Goal: Use online tool/utility: Utilize a website feature to perform a specific function

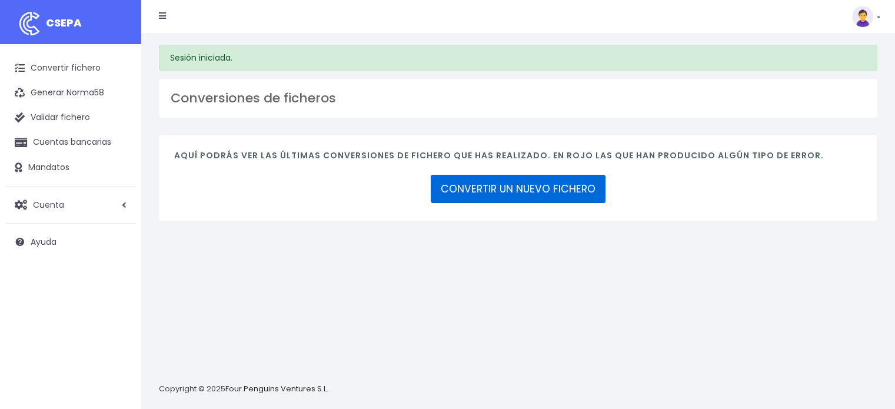
drag, startPoint x: 0, startPoint y: 0, endPoint x: 499, endPoint y: 190, distance: 533.9
click at [499, 190] on link "CONVERTIR UN NUEVO FICHERO" at bounding box center [518, 189] width 175 height 28
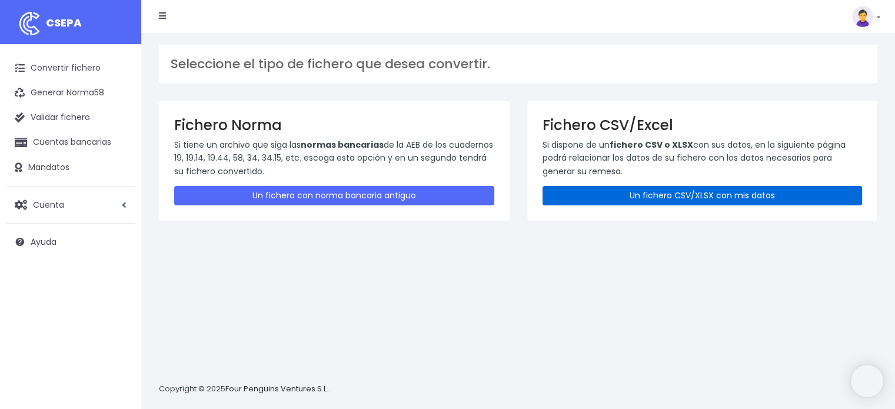
click at [630, 188] on link "Un fichero CSV/XLSX con mis datos" at bounding box center [702, 195] width 320 height 19
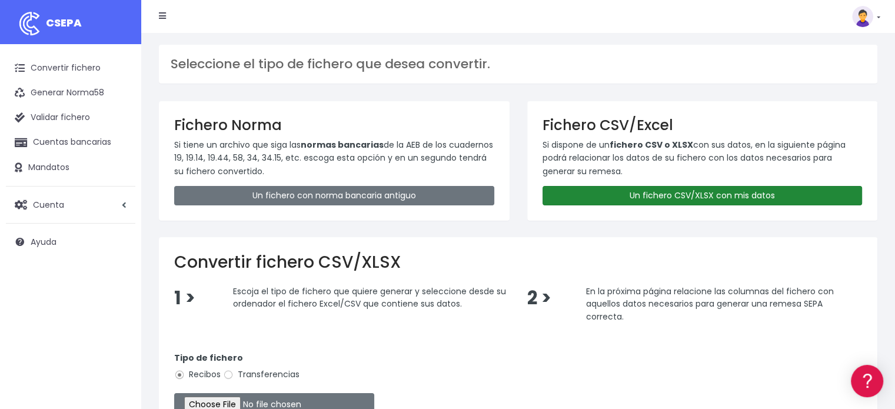
click at [630, 188] on link "Un fichero CSV/XLSX con mis datos" at bounding box center [702, 195] width 320 height 19
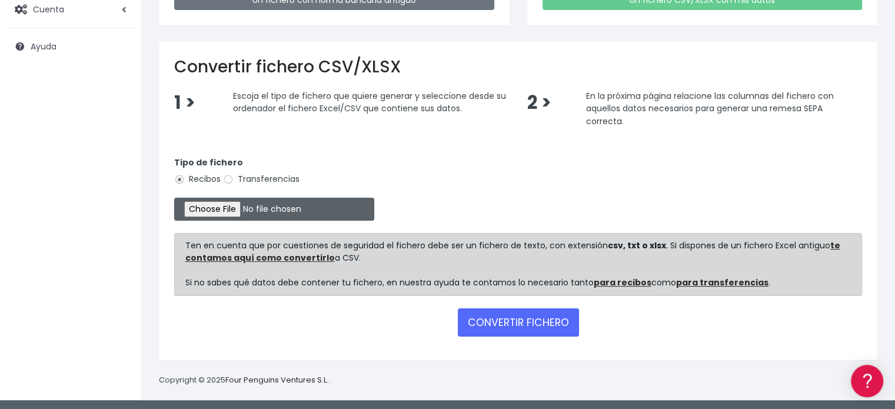
click at [205, 200] on input "file" at bounding box center [274, 209] width 200 height 23
type input "C:\fakepath\REMESA CUOTA CSACE OCTUBRE.xlsx"
click at [174, 198] on input "file" at bounding box center [274, 209] width 200 height 23
click at [507, 335] on form "Tipo de fichero Recibos Transferencias Ten en cuenta que por cuestiones de segu…" at bounding box center [518, 244] width 688 height 201
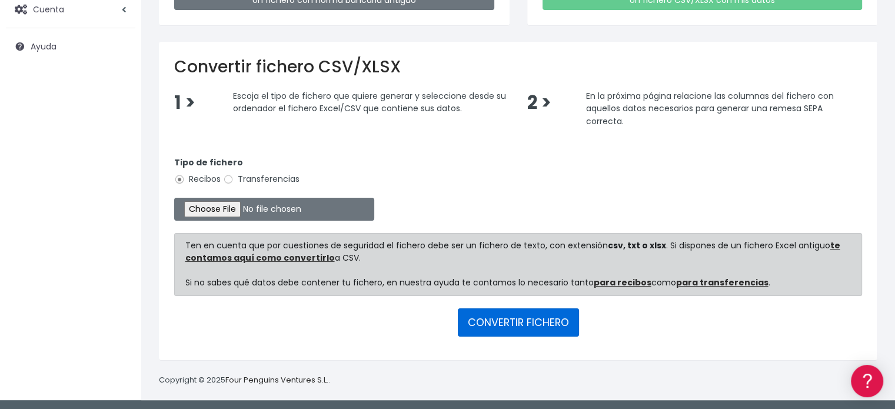
click at [528, 326] on button "CONVERTIR FICHERO" at bounding box center [518, 322] width 121 height 28
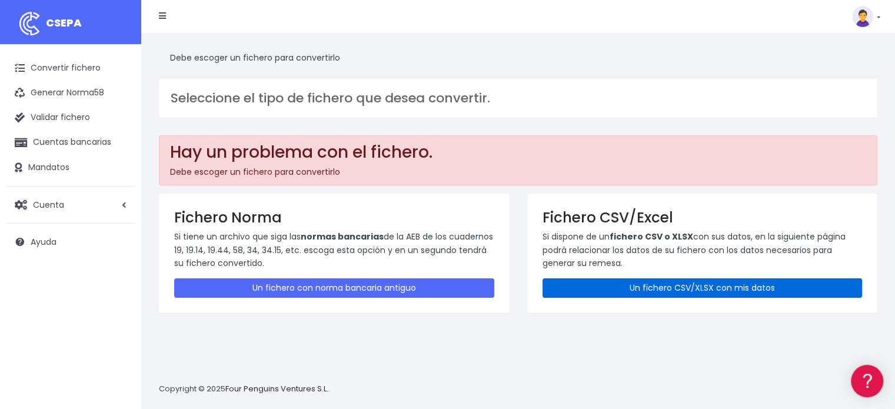
click at [579, 284] on link "Un fichero CSV/XLSX con mis datos" at bounding box center [702, 287] width 320 height 19
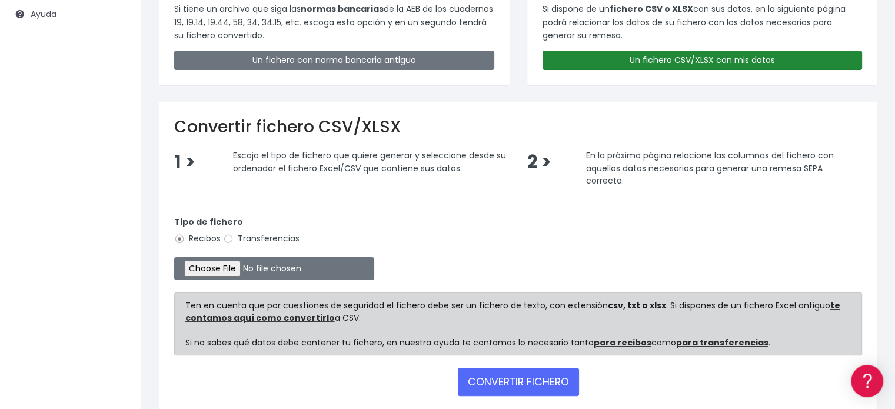
scroll to position [287, 0]
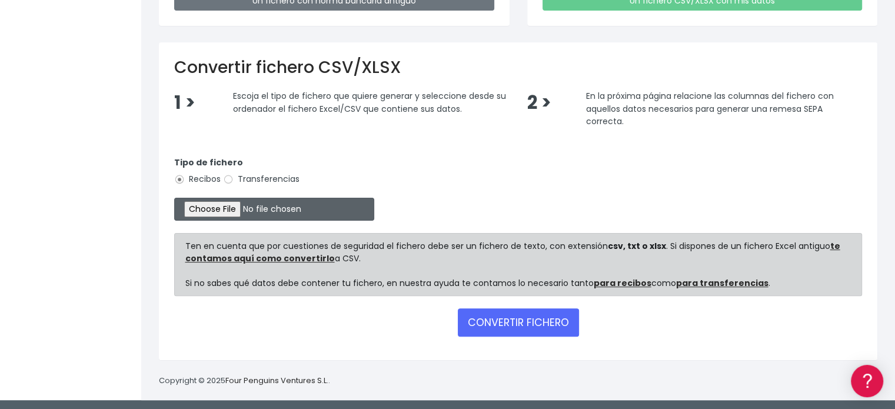
click at [245, 201] on input "file" at bounding box center [274, 209] width 200 height 23
type input "C:\fakepath\REMESA CUOTA CSACE OCTUBRE.xlsx"
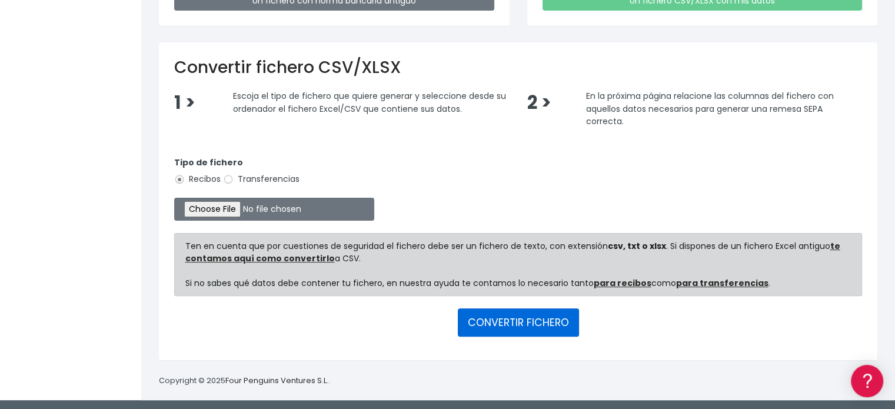
click at [531, 332] on button "CONVERTIR FICHERO" at bounding box center [518, 322] width 121 height 28
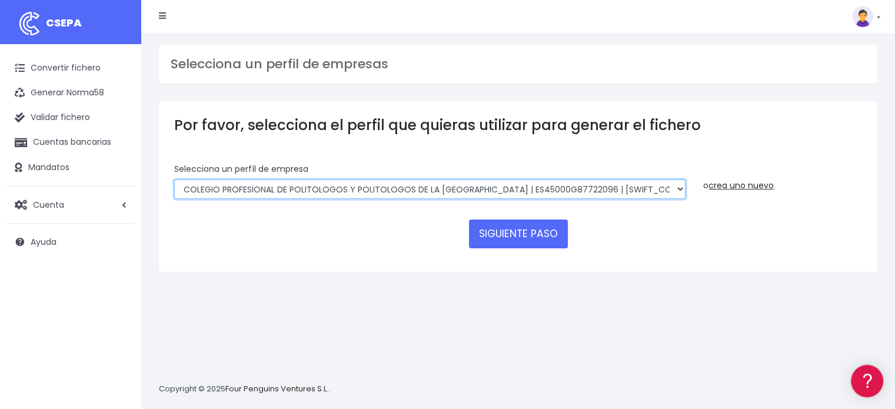
click at [577, 191] on select "COLEGIO PROFESIONAL DE POLITOLOGOS Y POLITOLOGOS DE LA COMUNIDAD DE MADRID | ES…" at bounding box center [429, 189] width 511 height 20
select select "2134"
click at [174, 179] on select "COLEGIO PROFESIONAL DE POLITOLOGOS Y POLITOLOGOS DE LA COMUNIDAD DE MADRID | ES…" at bounding box center [429, 189] width 511 height 20
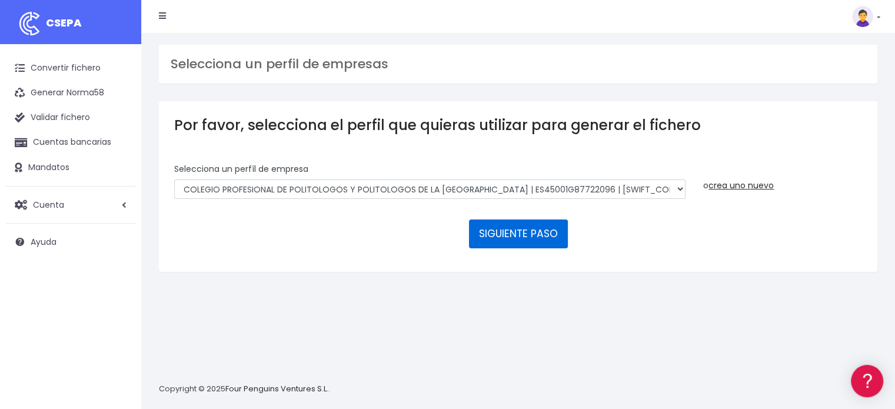
click at [548, 238] on button "SIGUIENTE PASO" at bounding box center [518, 233] width 99 height 28
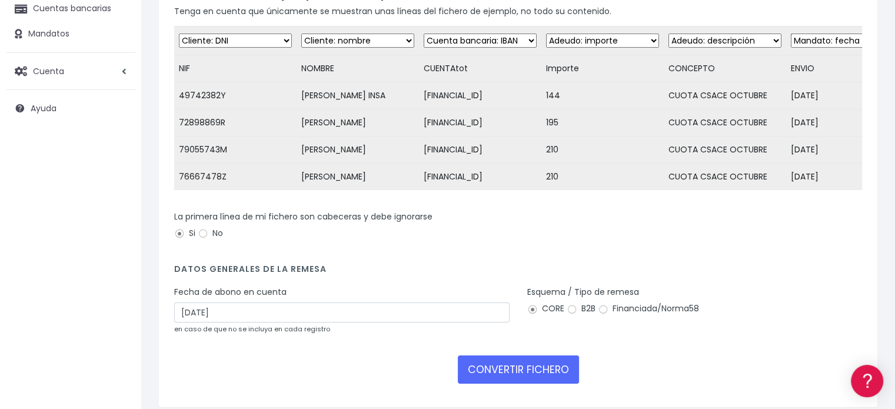
scroll to position [239, 0]
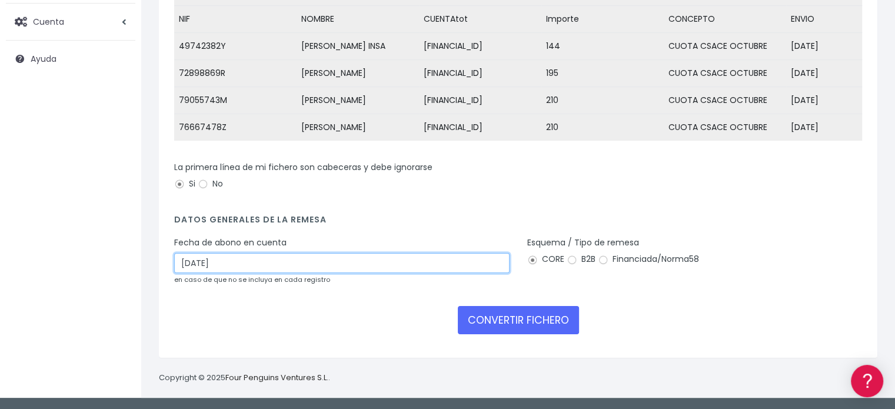
click at [371, 269] on input "[DATE]" at bounding box center [341, 263] width 335 height 20
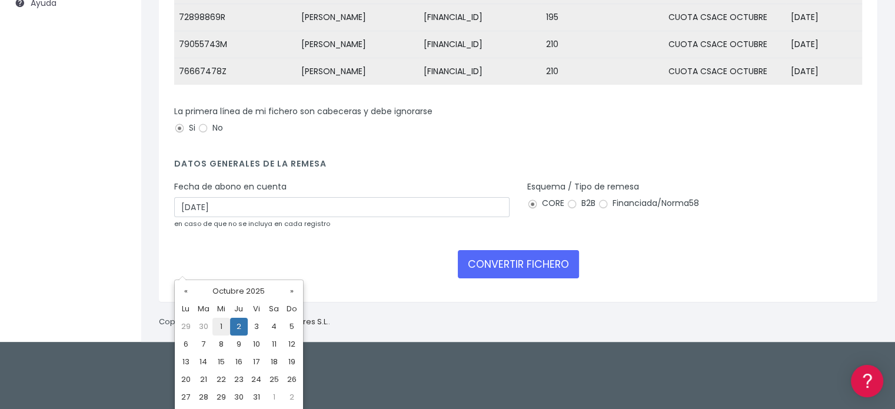
click at [227, 322] on td "1" at bounding box center [221, 327] width 18 height 18
type input "[DATE]"
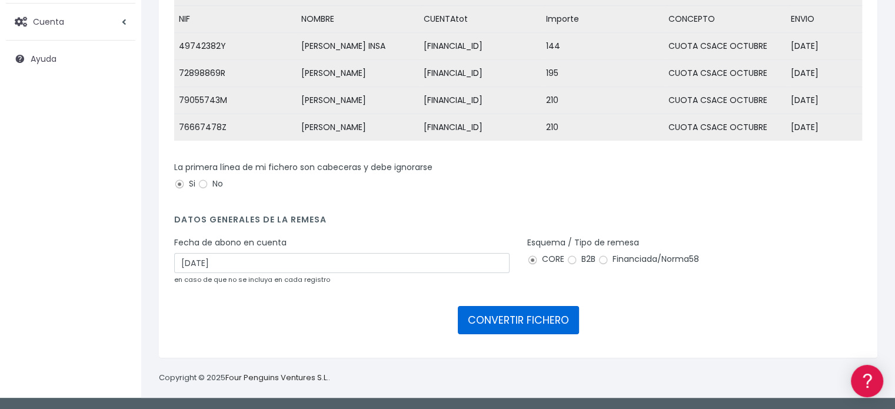
click at [511, 322] on button "CONVERTIR FICHERO" at bounding box center [518, 320] width 121 height 28
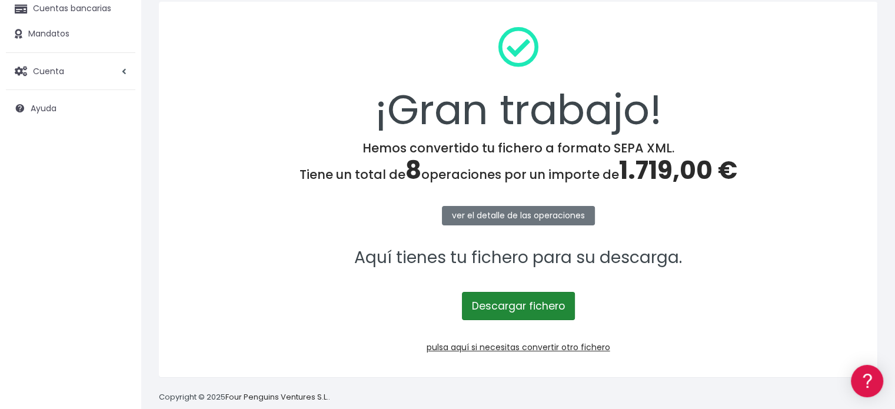
scroll to position [141, 0]
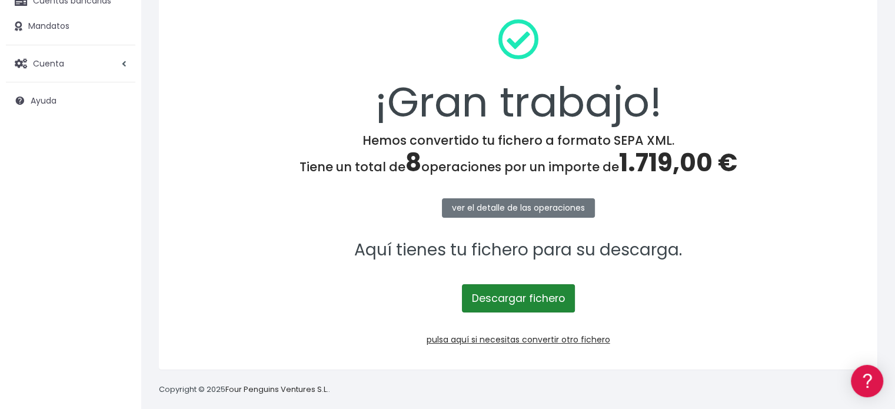
click at [533, 298] on link "Descargar fichero" at bounding box center [518, 298] width 113 height 28
click at [486, 335] on link "pulsa aquí si necesitas convertir otro fichero" at bounding box center [519, 340] width 184 height 12
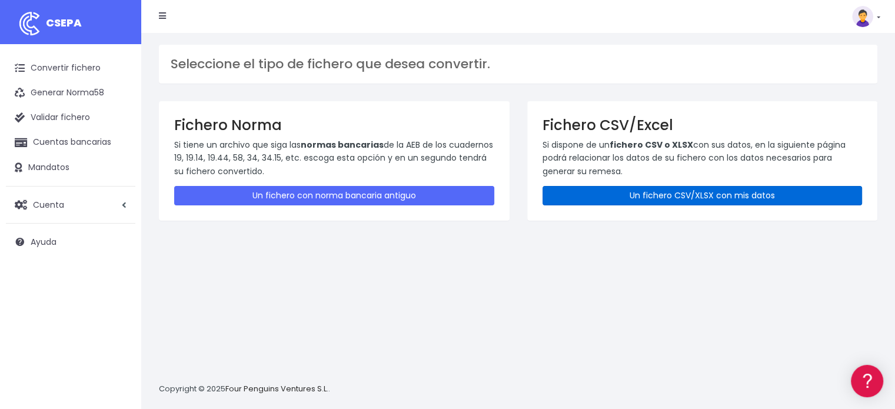
click at [630, 192] on link "Un fichero CSV/XLSX con mis datos" at bounding box center [702, 195] width 320 height 19
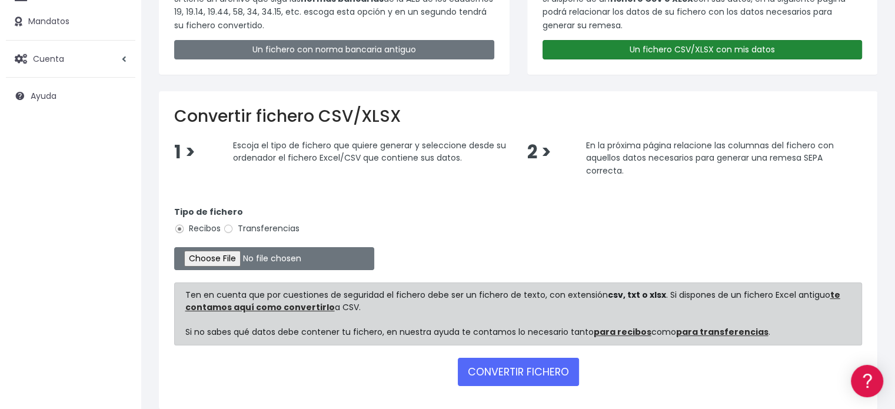
scroll to position [167, 0]
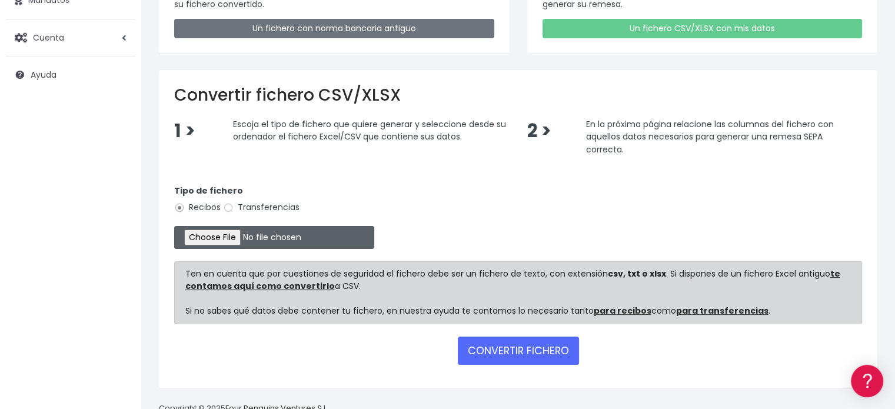
click at [259, 237] on input "file" at bounding box center [274, 237] width 200 height 23
type input "C:\fakepath\REMESA CUOTA TSAGCAM CTUBRE.xlsx"
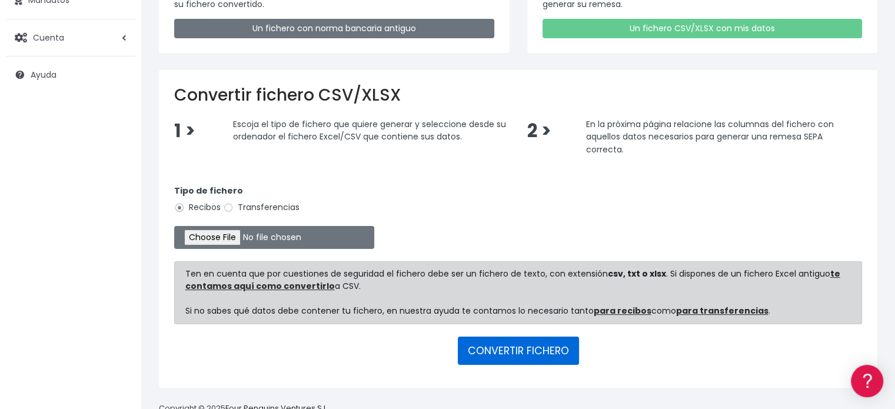
click at [527, 354] on button "CONVERTIR FICHERO" at bounding box center [518, 351] width 121 height 28
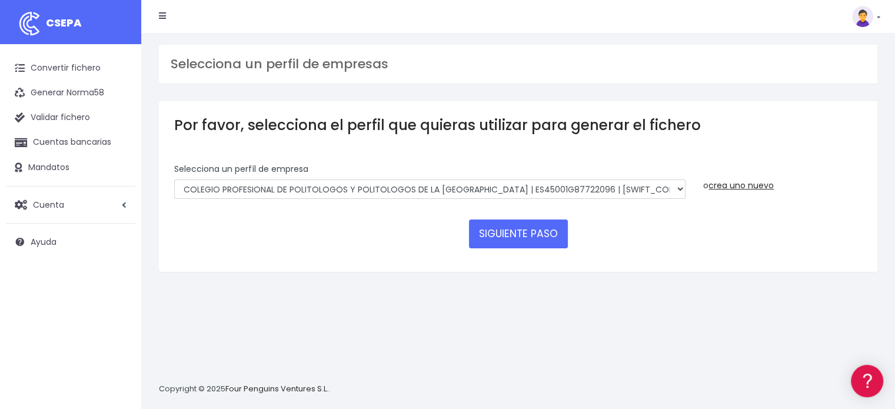
scroll to position [11, 0]
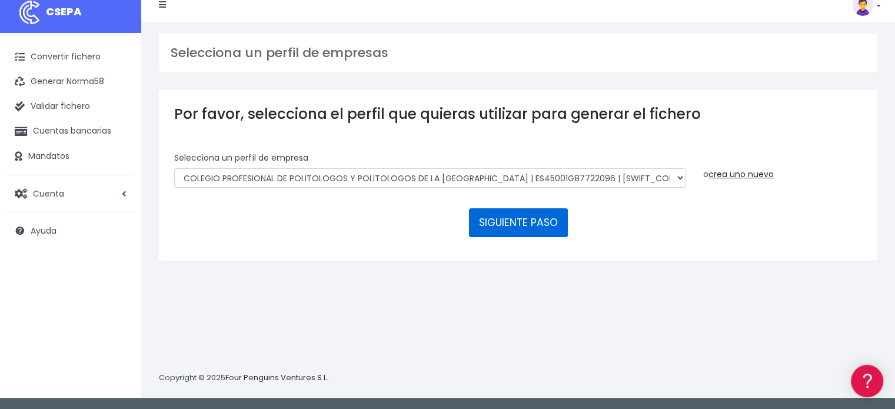
click at [525, 231] on button "SIGUIENTE PASO" at bounding box center [518, 222] width 99 height 28
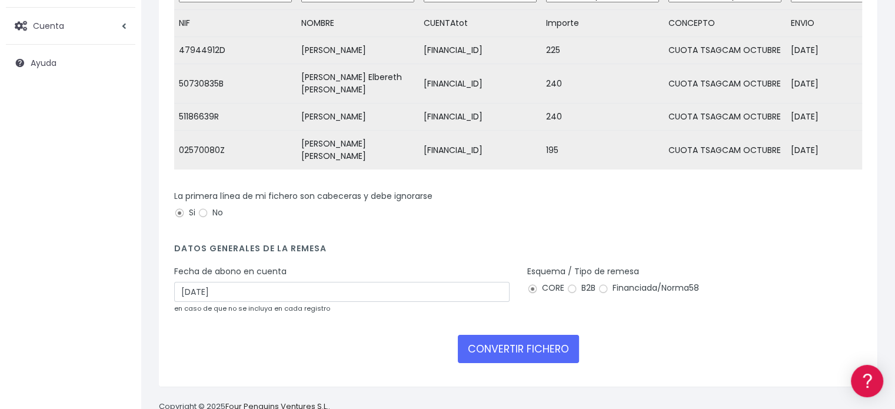
scroll to position [189, 0]
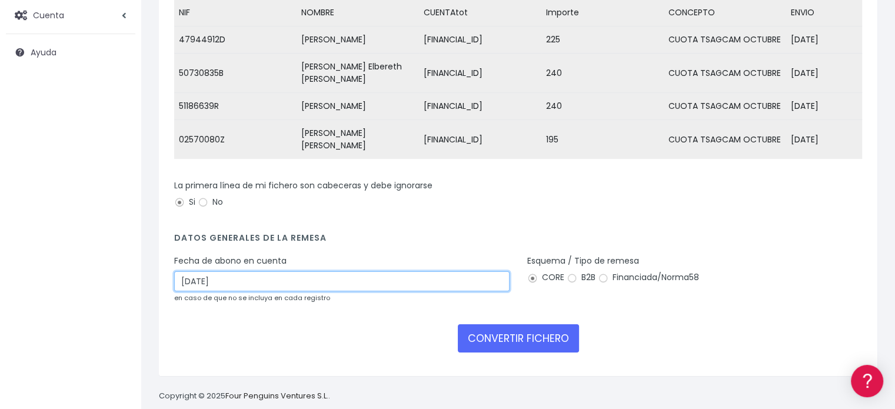
click at [374, 291] on input "[DATE]" at bounding box center [341, 281] width 335 height 20
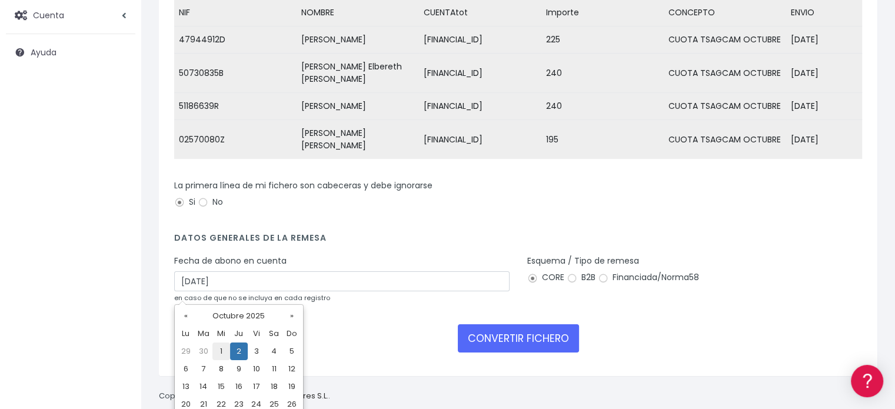
click at [212, 354] on td "1" at bounding box center [221, 351] width 18 height 18
type input "[DATE]"
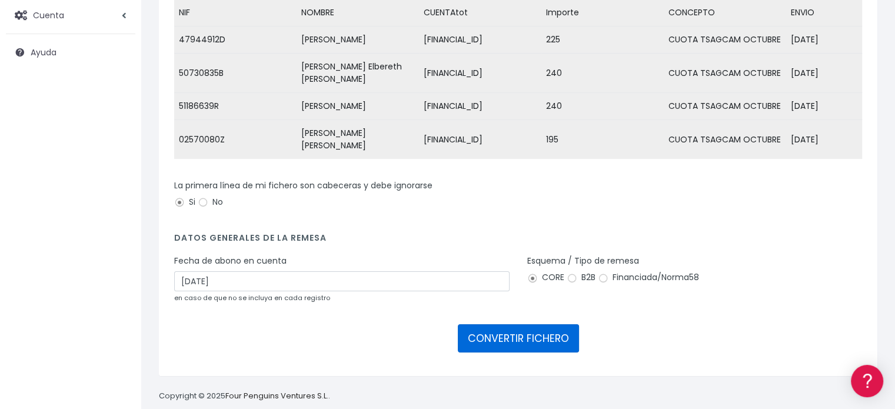
click at [482, 346] on button "CONVERTIR FICHERO" at bounding box center [518, 338] width 121 height 28
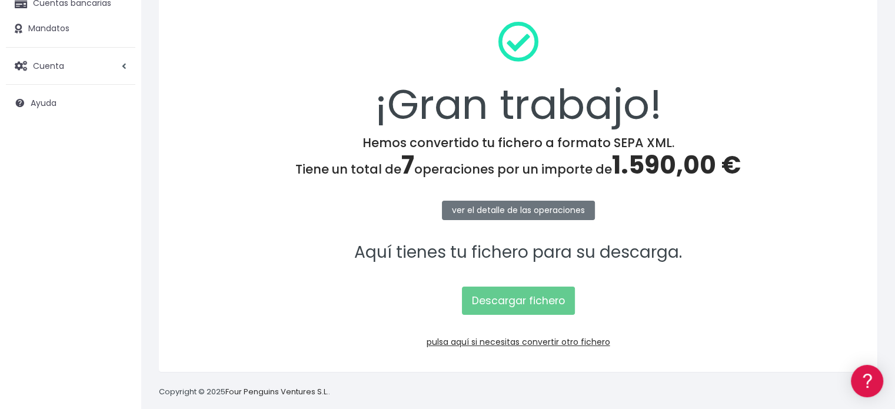
scroll to position [140, 0]
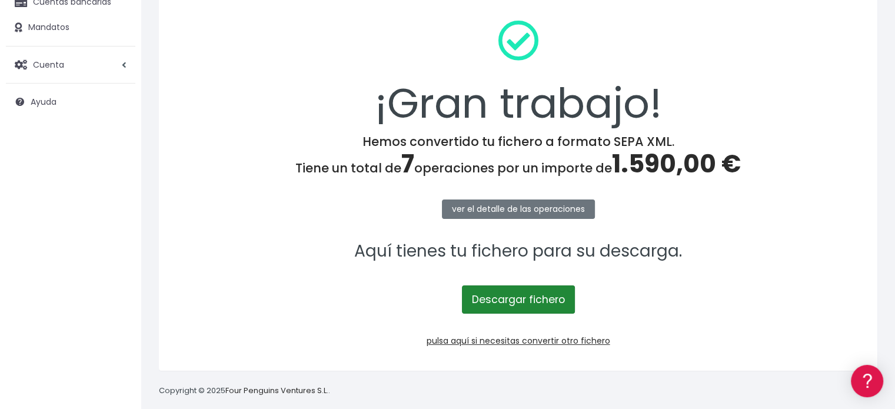
click at [521, 290] on link "Descargar fichero" at bounding box center [518, 299] width 113 height 28
click at [484, 340] on link "pulsa aquí si necesitas convertir otro fichero" at bounding box center [519, 341] width 184 height 12
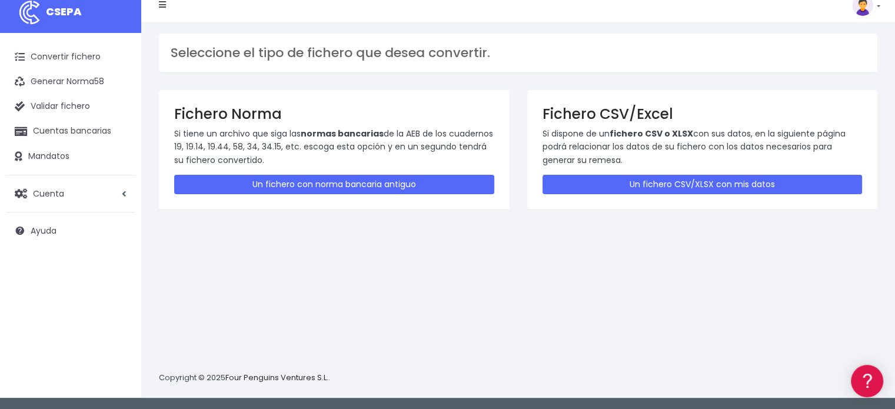
scroll to position [11, 0]
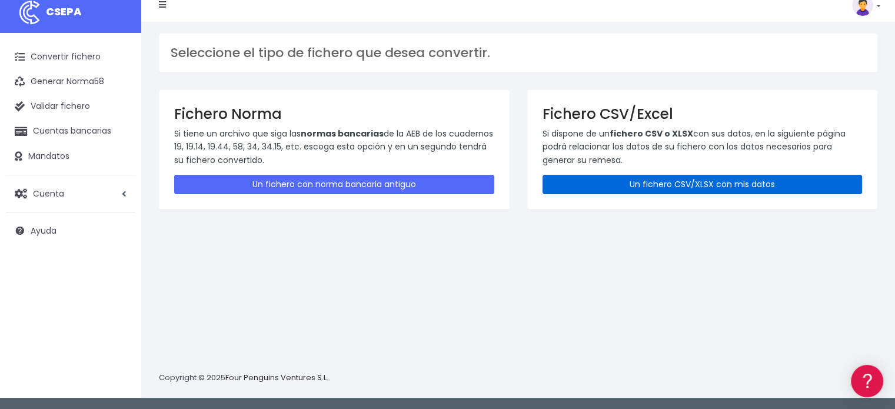
click at [617, 182] on link "Un fichero CSV/XLSX con mis datos" at bounding box center [702, 184] width 320 height 19
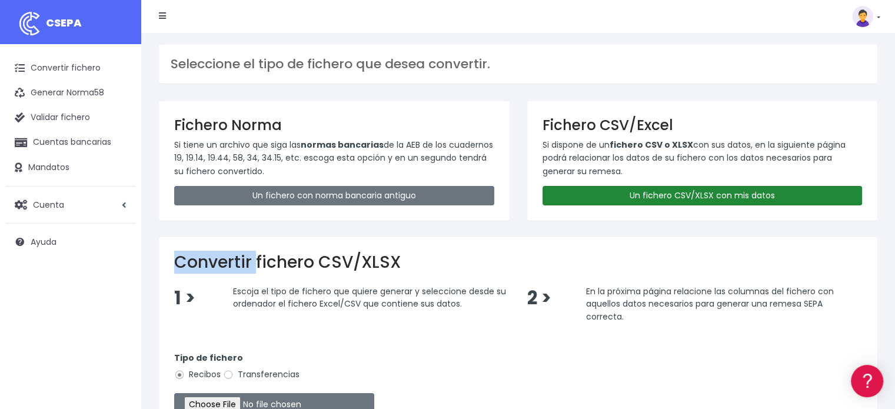
click at [617, 182] on div "Fichero CSV/Excel Si dispone de un fichero CSV o XLSX con sus datos, en la sigu…" at bounding box center [702, 160] width 351 height 119
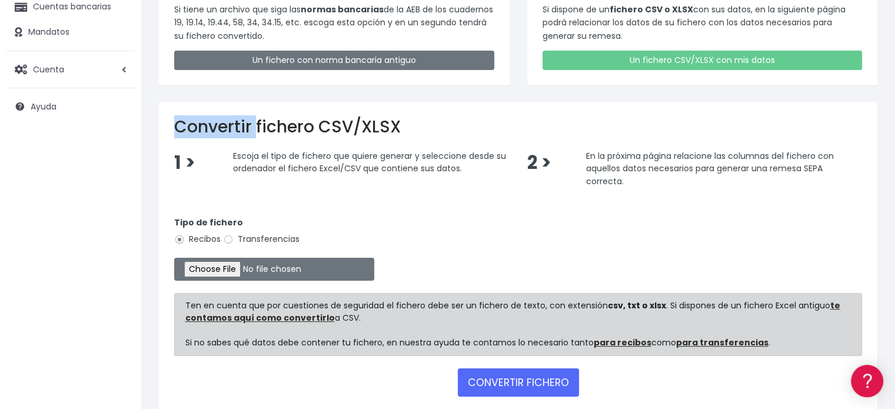
scroll to position [184, 0]
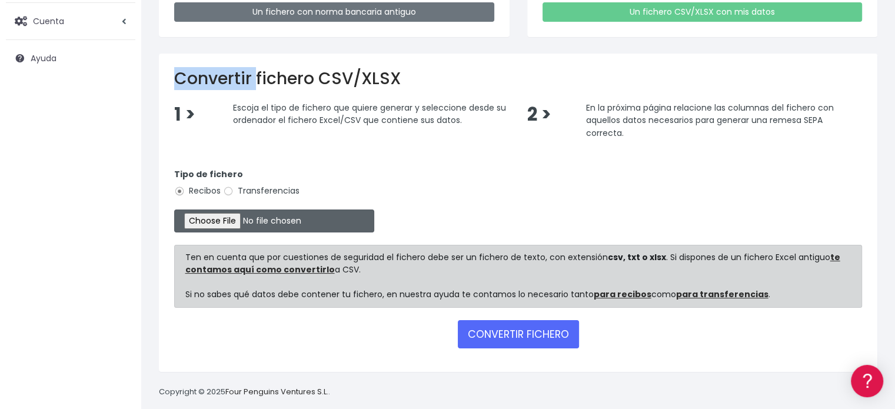
click at [242, 229] on input "file" at bounding box center [274, 220] width 200 height 23
type input "C:\fakepath\REMESA CUOTA UE OCTUBRE.xlsx"
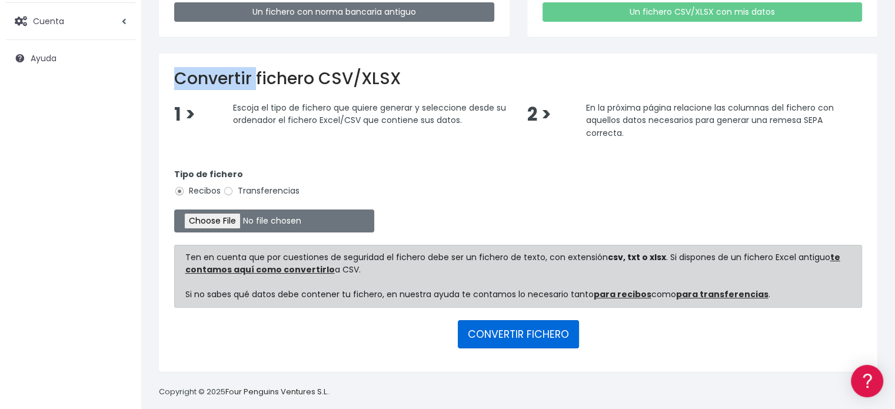
click at [528, 331] on button "CONVERTIR FICHERO" at bounding box center [518, 334] width 121 height 28
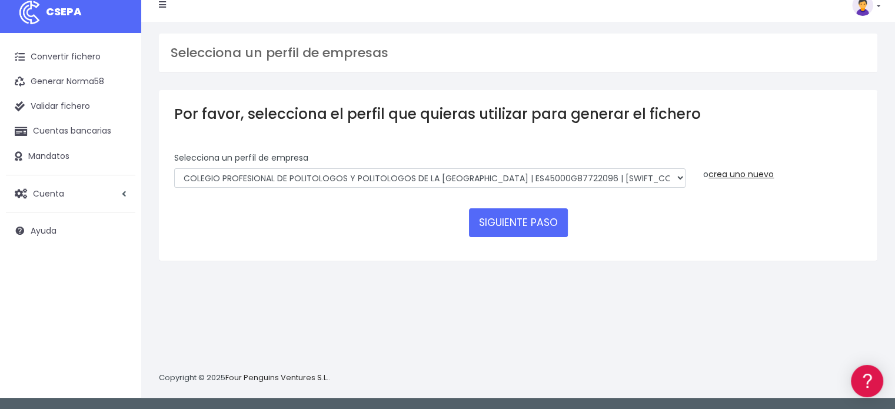
click at [561, 164] on div "Selecciona un perfíl de empresa COLEGIO PROFESIONAL DE POLITOLOGOS Y POLITOLOGO…" at bounding box center [429, 170] width 511 height 36
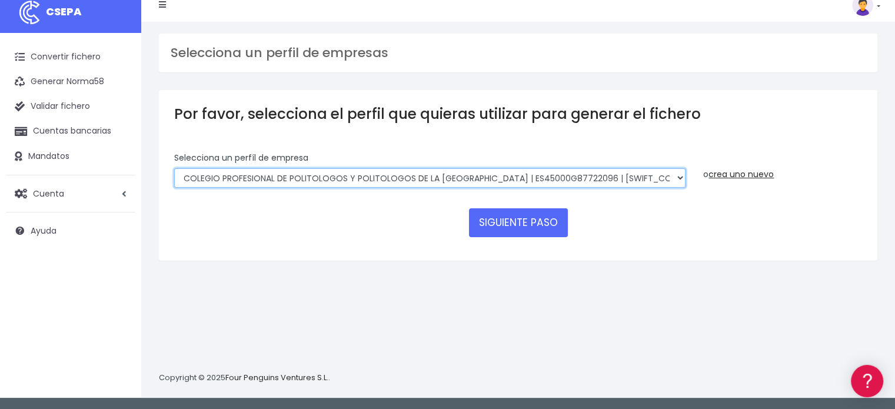
click at [561, 175] on select "COLEGIO PROFESIONAL DE POLITOLOGOS Y POLITOLOGOS DE LA COMUNIDAD DE MADRID | ES…" at bounding box center [429, 178] width 511 height 20
select select "2134"
click at [174, 168] on select "COLEGIO PROFESIONAL DE POLITOLOGOS Y POLITOLOGOS DE LA COMUNIDAD DE MADRID | ES…" at bounding box center [429, 178] width 511 height 20
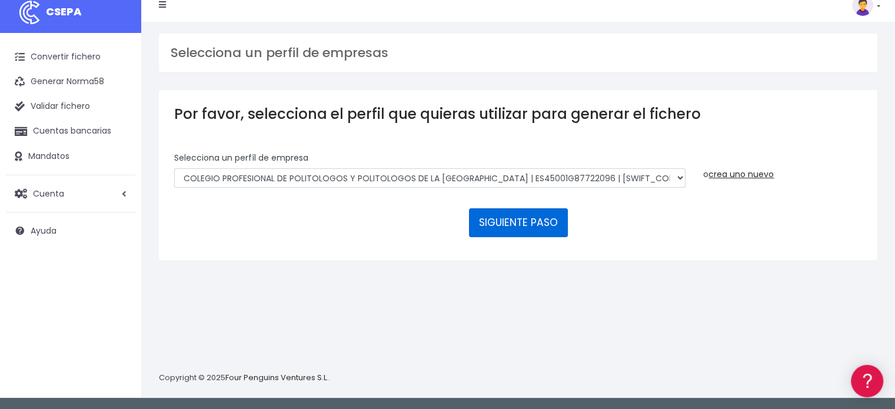
click at [522, 227] on button "SIGUIENTE PASO" at bounding box center [518, 222] width 99 height 28
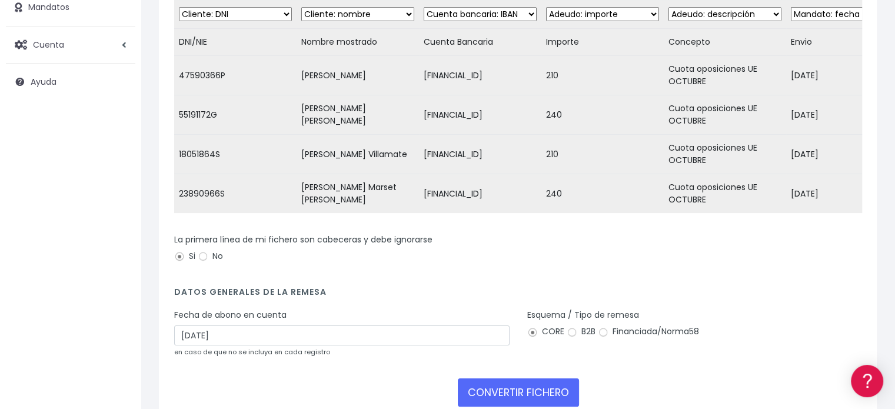
scroll to position [205, 0]
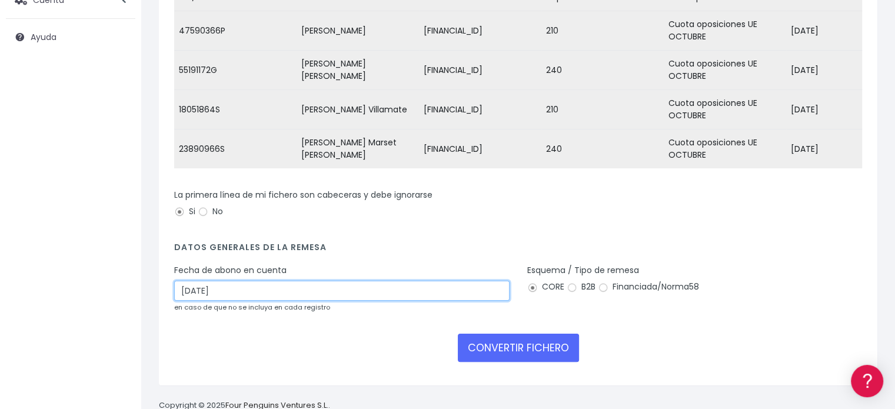
click at [411, 301] on input "02/10/2025" at bounding box center [341, 291] width 335 height 20
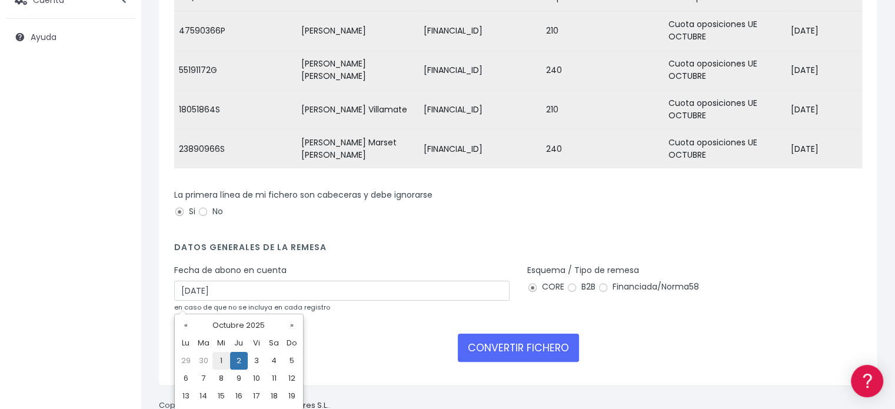
click at [217, 362] on td "1" at bounding box center [221, 361] width 18 height 18
type input "01/10/2025"
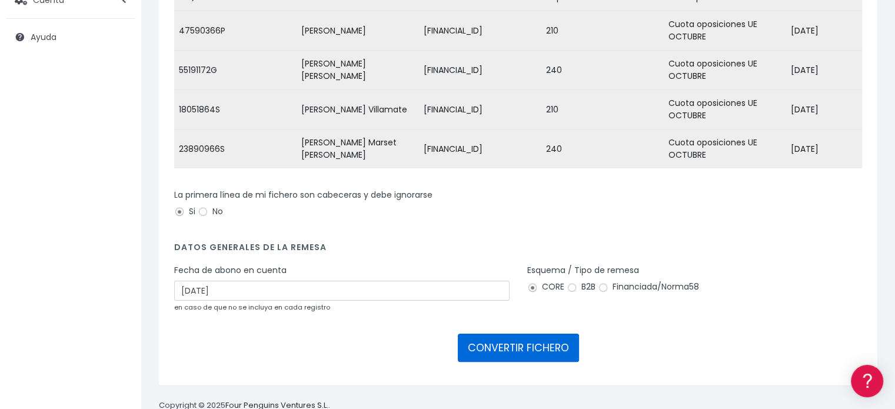
click at [524, 361] on button "CONVERTIR FICHERO" at bounding box center [518, 348] width 121 height 28
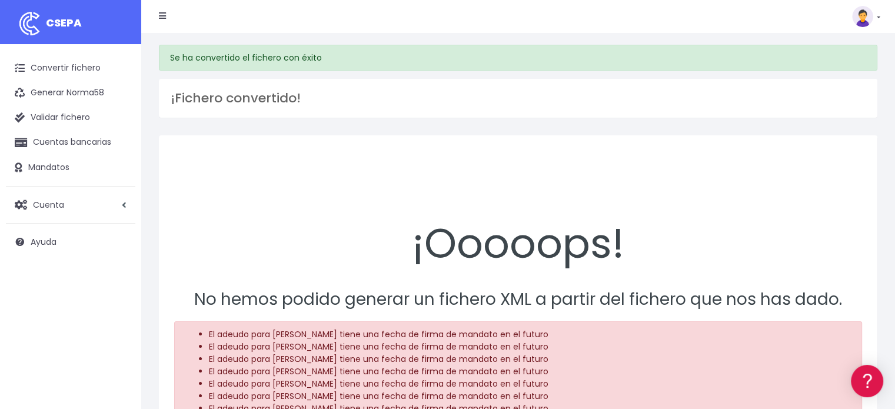
scroll to position [144, 0]
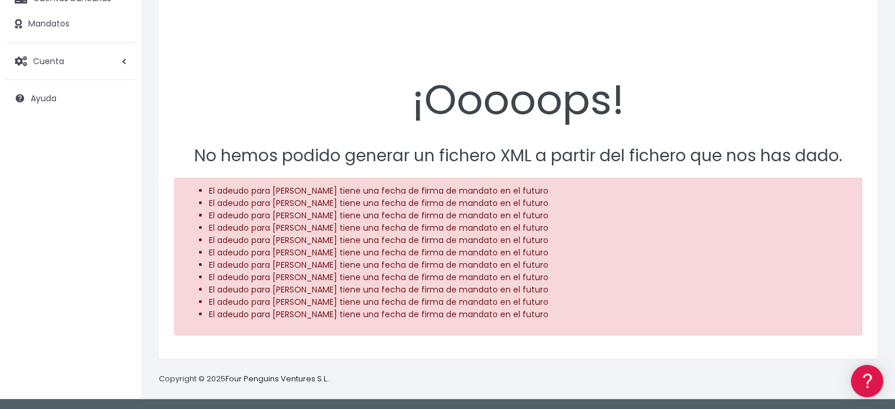
click at [530, 185] on li "El adeudo para ALEXIA ARCHIBUSACCI tiene una fecha de firma de mandato en el fu…" at bounding box center [530, 191] width 643 height 12
click at [313, 232] on li "El adeudo para Carla Marset Roca tiene una fecha de firma de mandato en el futu…" at bounding box center [530, 228] width 643 height 12
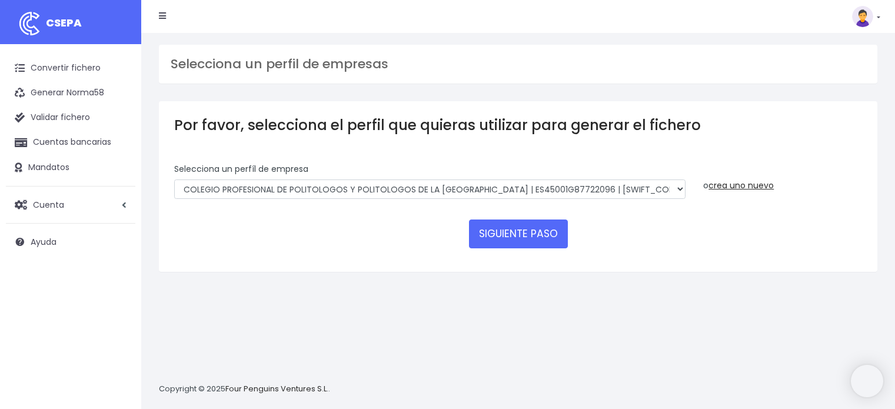
select select "2134"
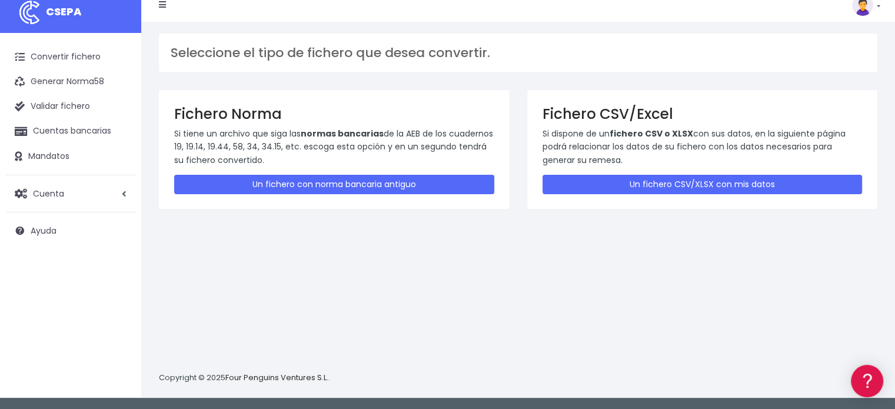
scroll to position [11, 0]
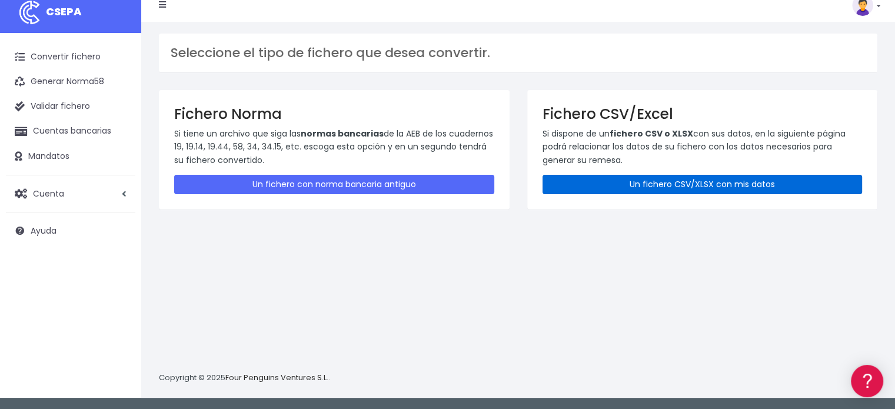
click at [684, 182] on link "Un fichero CSV/XLSX con mis datos" at bounding box center [702, 184] width 320 height 19
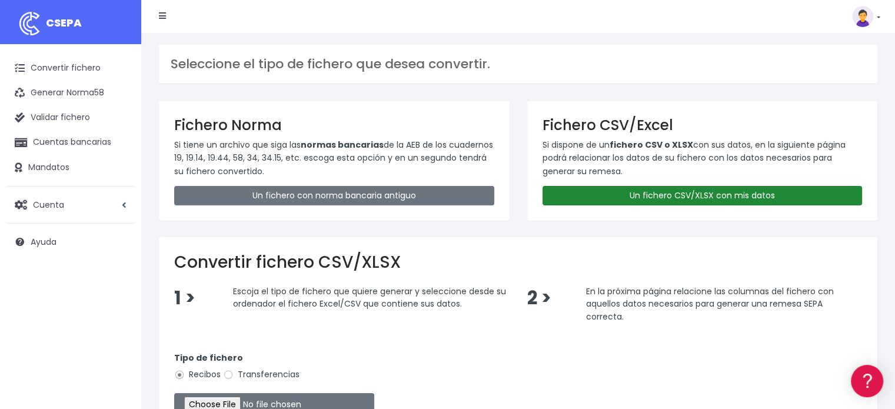
scroll to position [37, 0]
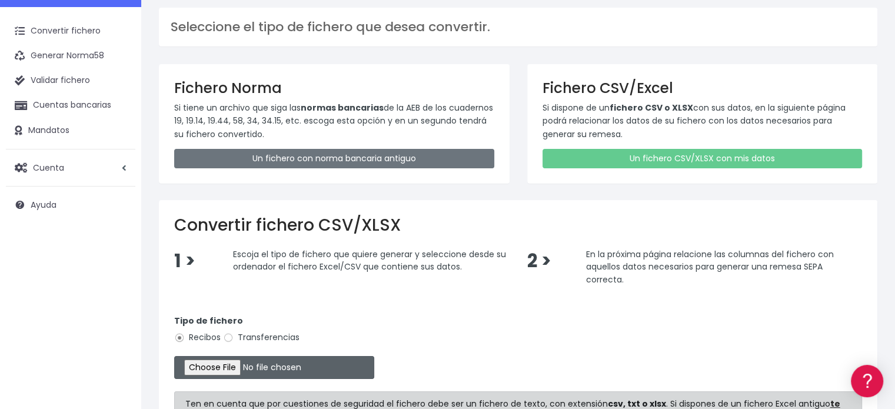
click at [252, 362] on input "file" at bounding box center [274, 367] width 200 height 23
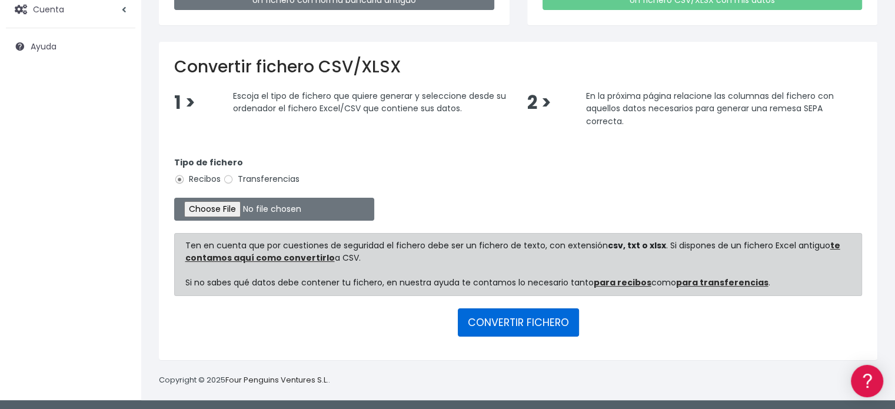
click at [515, 322] on button "CONVERTIR FICHERO" at bounding box center [518, 322] width 121 height 28
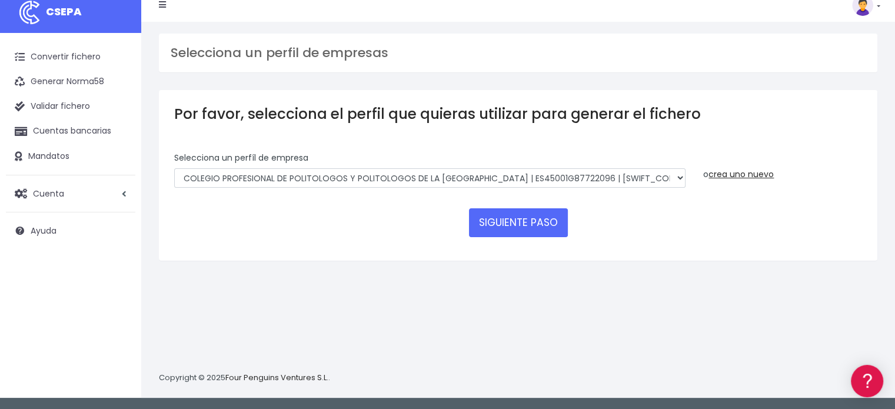
scroll to position [11, 0]
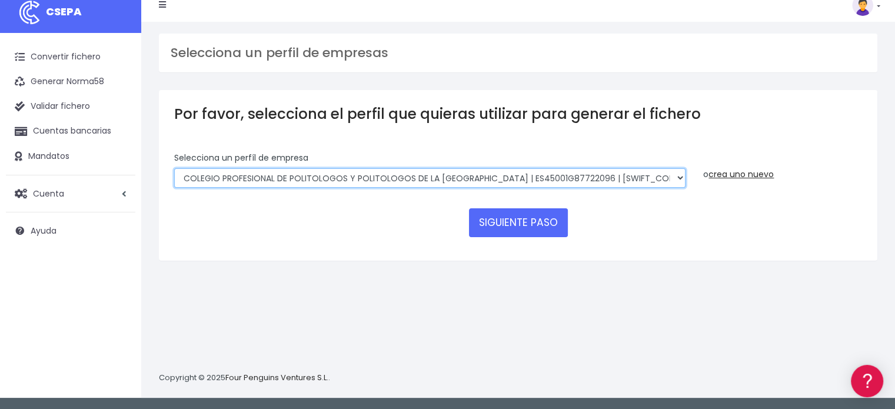
click at [541, 181] on select "COLEGIO PROFESIONAL DE POLITOLOGOS Y POLITOLOGOS DE LA COMUNIDAD DE MADRID | ES…" at bounding box center [429, 178] width 511 height 20
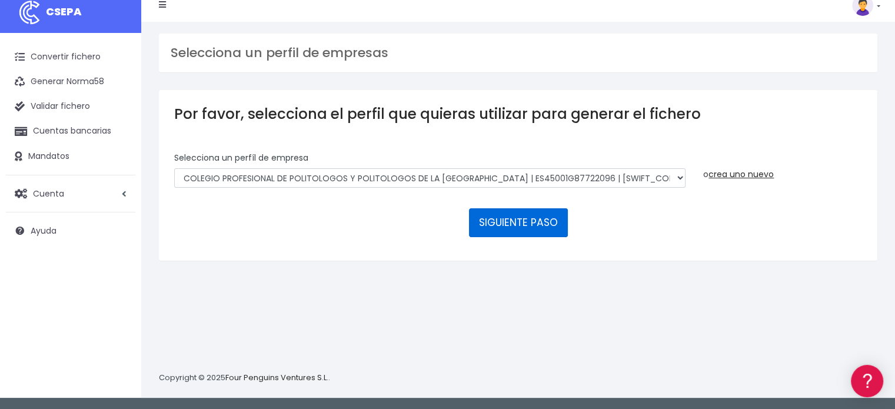
click at [535, 216] on button "SIGUIENTE PASO" at bounding box center [518, 222] width 99 height 28
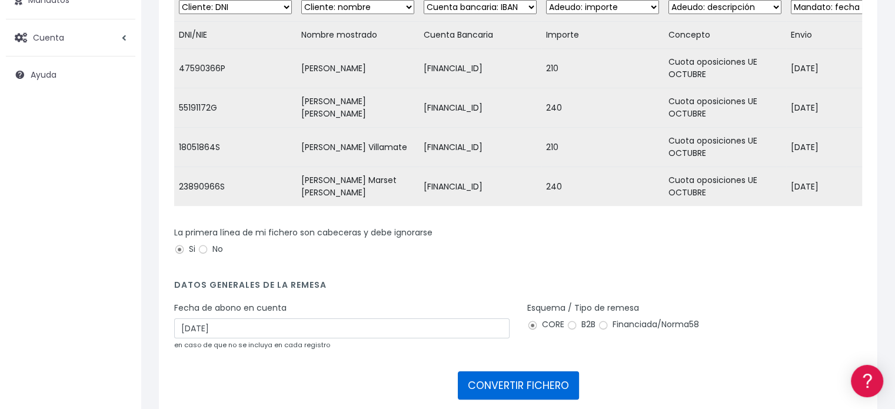
drag, startPoint x: 527, startPoint y: 405, endPoint x: 402, endPoint y: 329, distance: 146.3
click at [402, 329] on form "Desechar campo Cliente: nombre Cliente: DNI Cliente: Email Cliente: Dirección C…" at bounding box center [518, 199] width 688 height 415
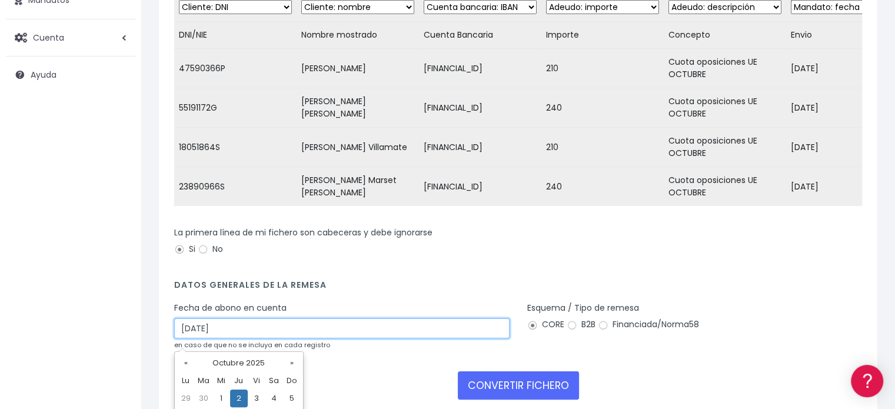
click at [402, 329] on input "[DATE]" at bounding box center [341, 328] width 335 height 20
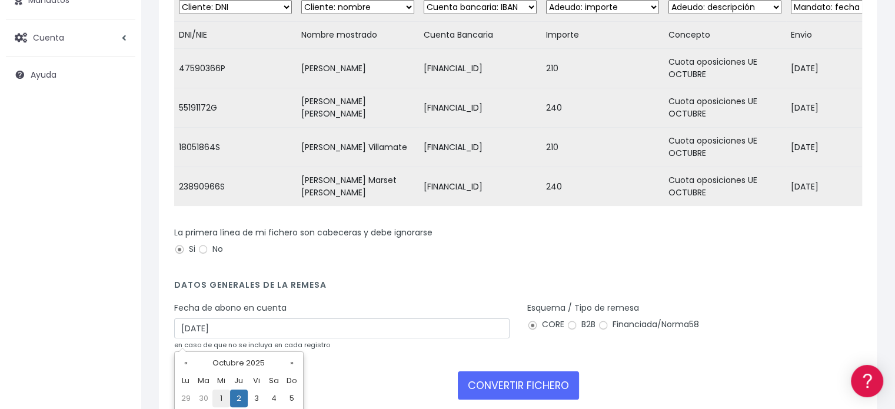
click at [217, 397] on td "1" at bounding box center [221, 399] width 18 height 18
type input "[DATE]"
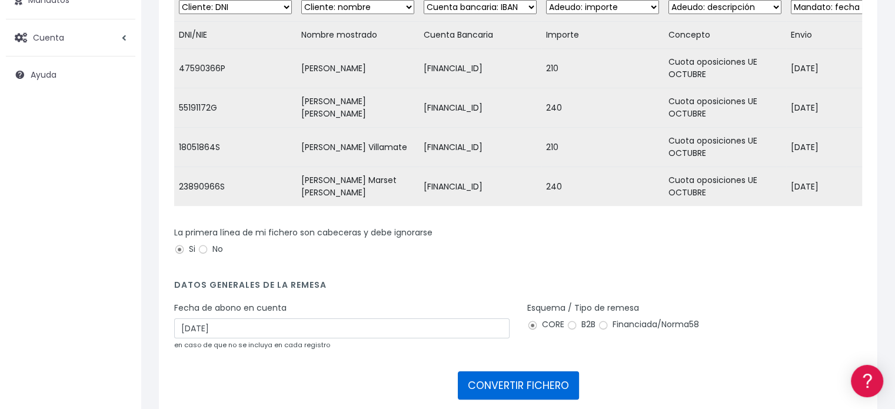
click at [534, 383] on button "CONVERTIR FICHERO" at bounding box center [518, 385] width 121 height 28
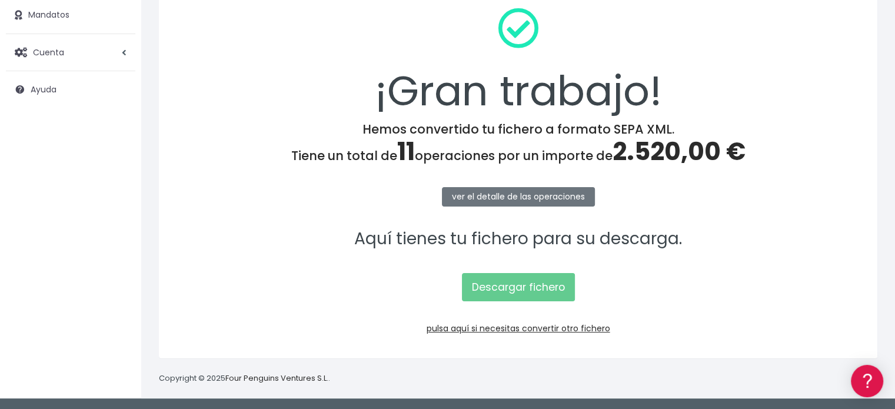
click at [534, 313] on div "¡Gran trabajo! Hemos convertido tu fichero a formato SEPA XML. Tiene un total d…" at bounding box center [518, 170] width 718 height 375
click at [536, 301] on div "¡Gran trabajo! Hemos convertido tu fichero a formato SEPA XML. Tiene un total d…" at bounding box center [518, 170] width 718 height 375
click at [544, 294] on link "Descargar fichero" at bounding box center [518, 287] width 113 height 28
